Goal: Find specific fact: Find contact information

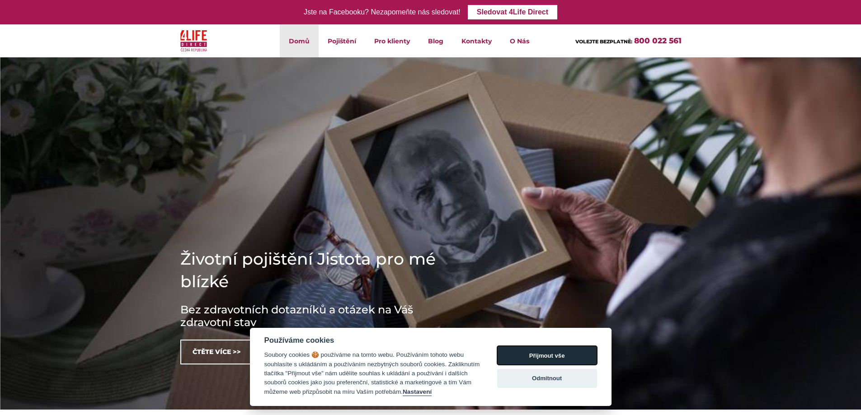
click at [533, 357] on button "Přijmout vše" at bounding box center [547, 355] width 100 height 19
checkbox input "true"
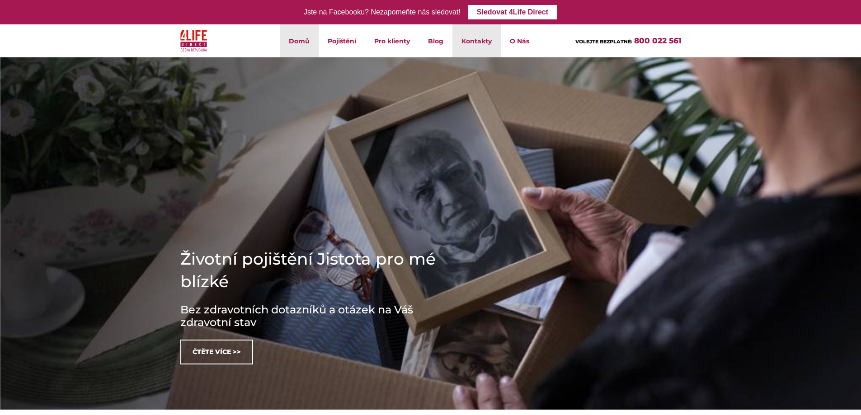
click at [489, 44] on link "Kontakty" at bounding box center [476, 40] width 48 height 33
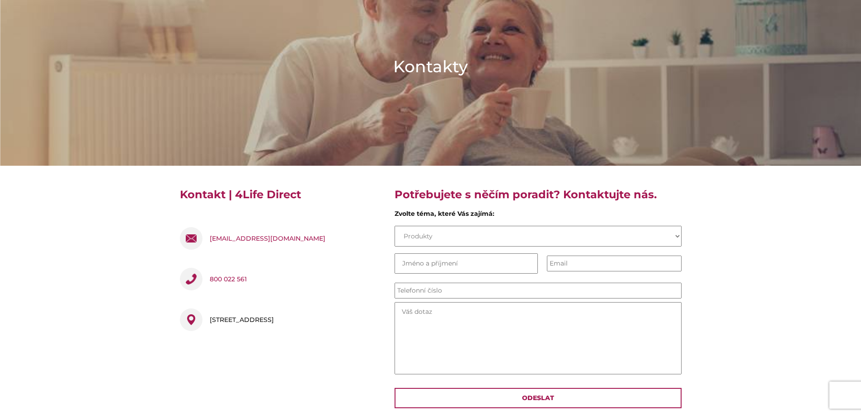
scroll to position [181, 0]
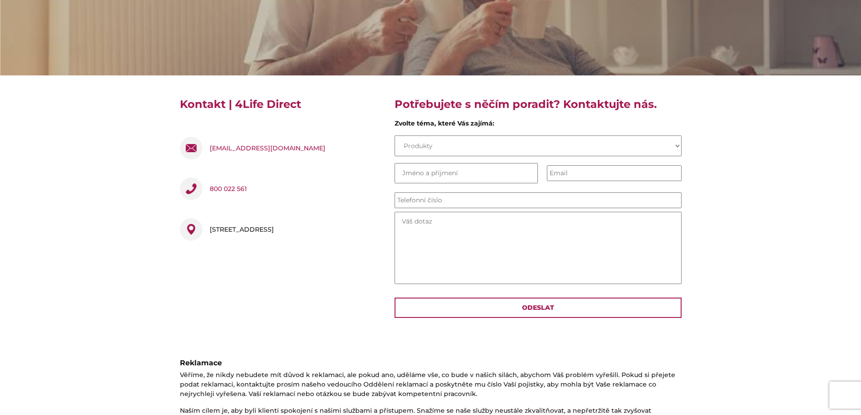
drag, startPoint x: 343, startPoint y: 229, endPoint x: 208, endPoint y: 235, distance: 134.8
click at [208, 235] on div "Pobřežní 394/12 , 186 00 Praha 8, Česko" at bounding box center [280, 231] width 201 height 41
copy div "[STREET_ADDRESS]"
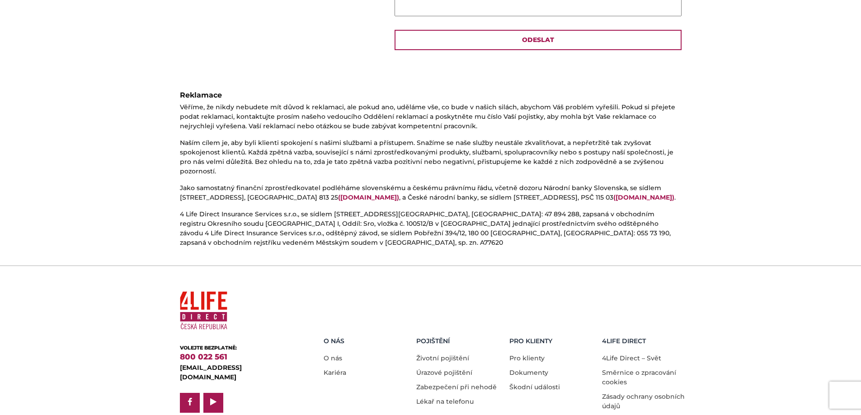
scroll to position [462, 0]
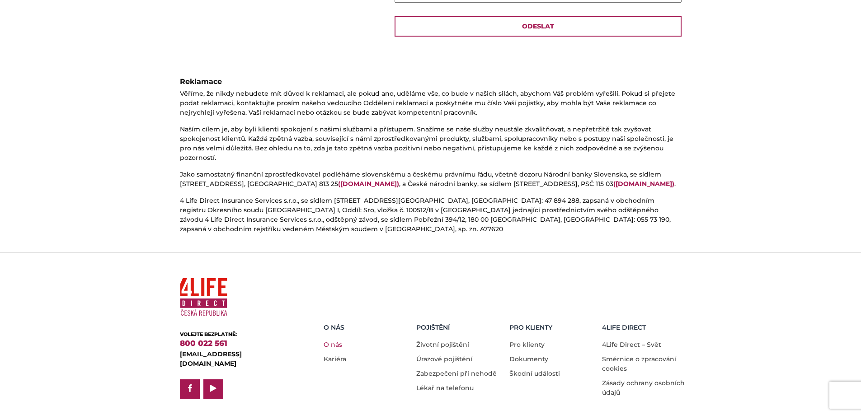
click at [336, 341] on link "O nás" at bounding box center [333, 345] width 19 height 8
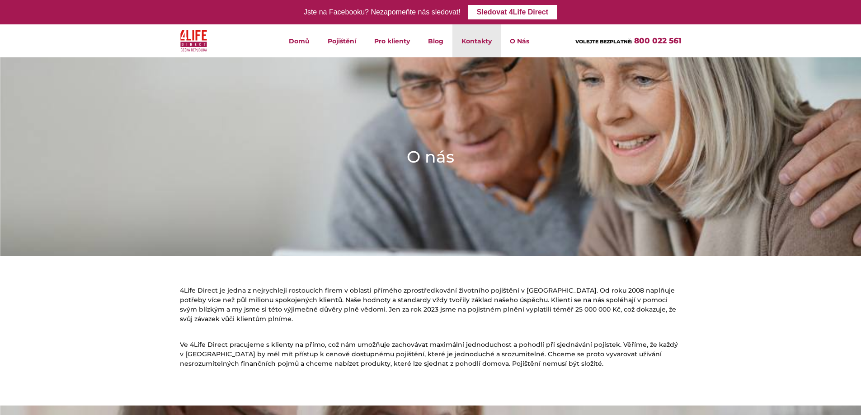
click at [483, 45] on link "Kontakty" at bounding box center [476, 40] width 48 height 33
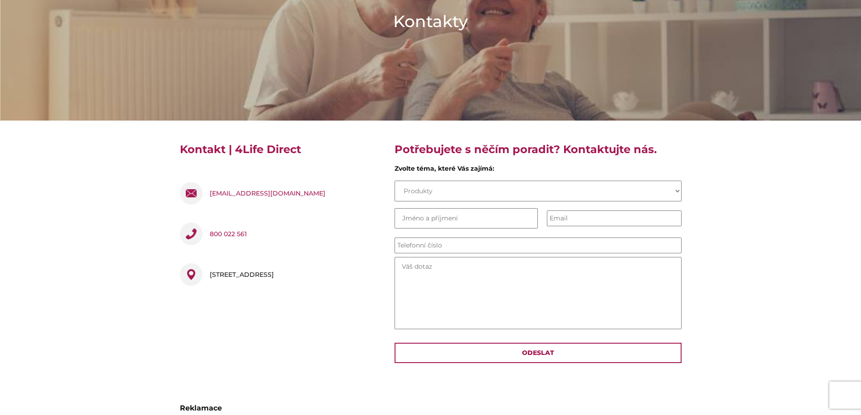
click at [190, 274] on div at bounding box center [191, 274] width 23 height 23
click at [225, 274] on div "Pobřežní 394/12 , 186 00 Praha 8, Česko" at bounding box center [242, 274] width 64 height 23
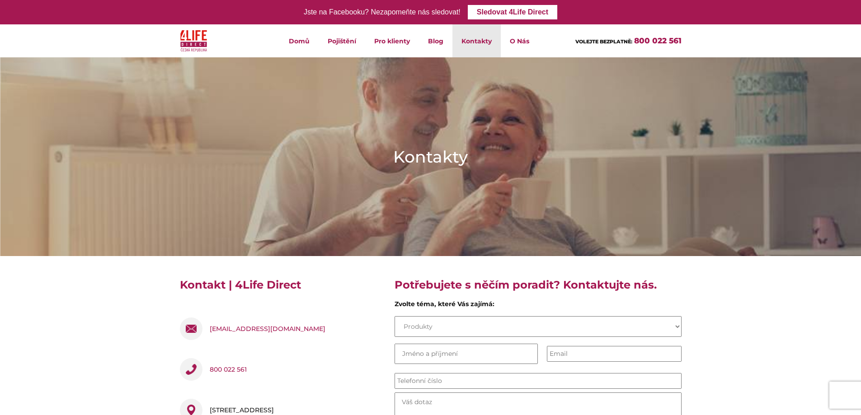
scroll to position [462, 0]
